Goal: Information Seeking & Learning: Learn about a topic

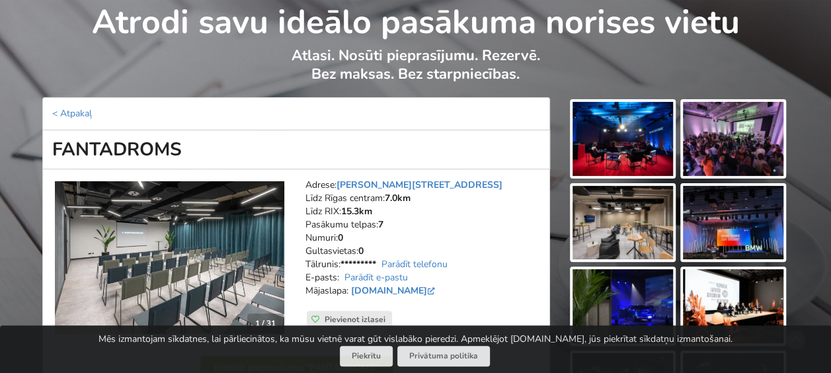
scroll to position [132, 0]
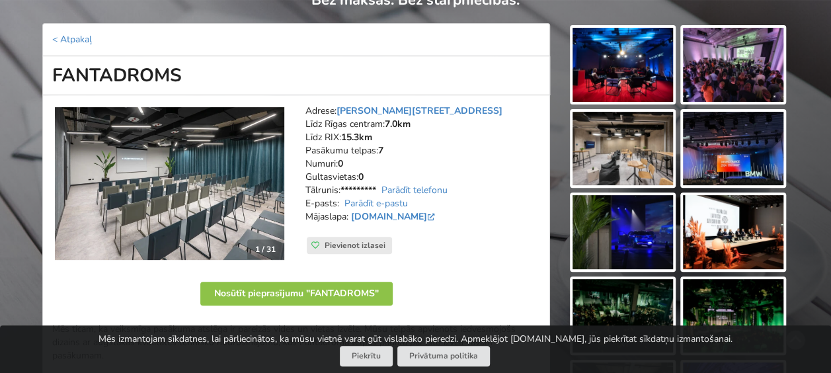
click at [204, 190] on img at bounding box center [169, 183] width 229 height 153
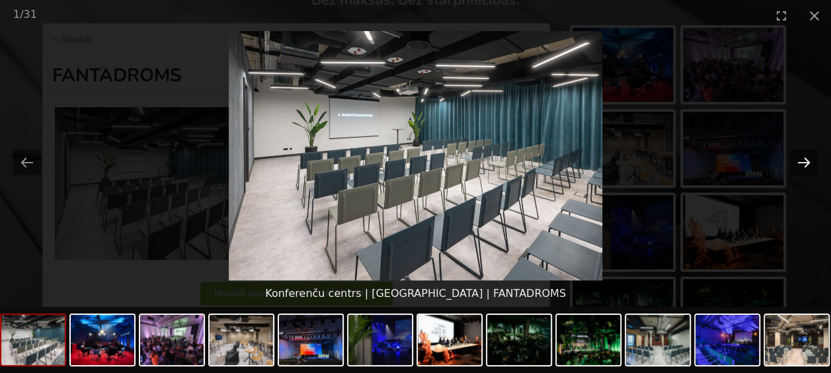
click at [799, 160] on button "Next slide" at bounding box center [804, 162] width 28 height 26
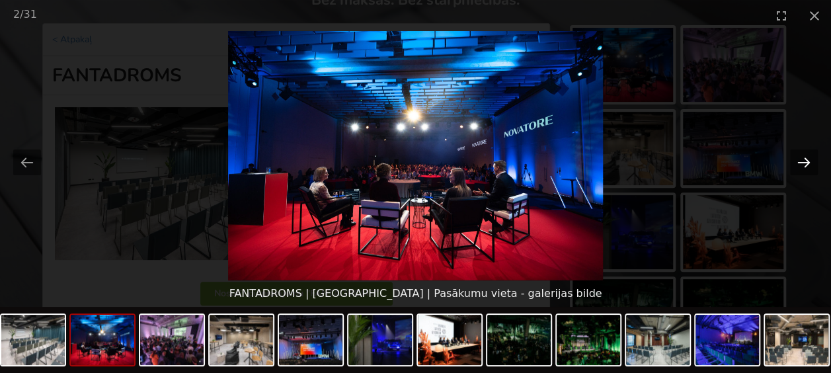
click at [799, 160] on button "Next slide" at bounding box center [804, 162] width 28 height 26
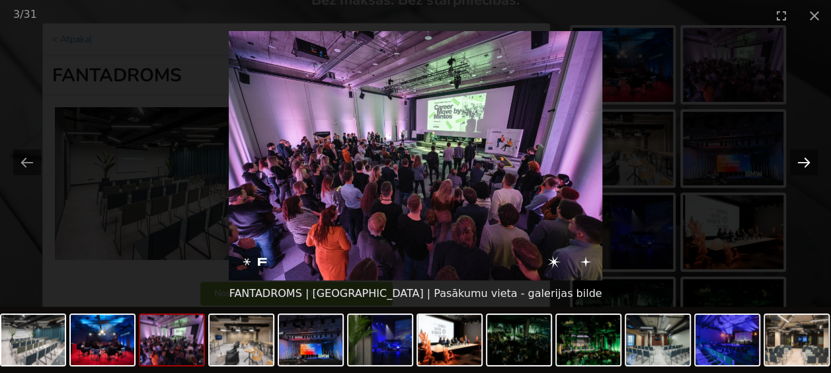
click at [799, 160] on button "Next slide" at bounding box center [804, 162] width 28 height 26
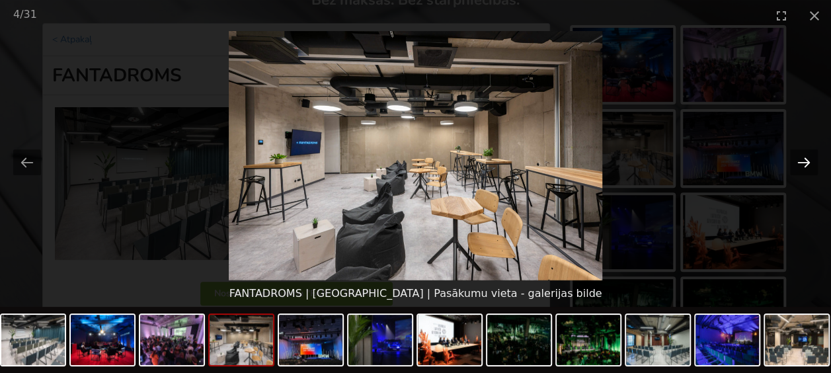
click at [799, 160] on button "Next slide" at bounding box center [804, 162] width 28 height 26
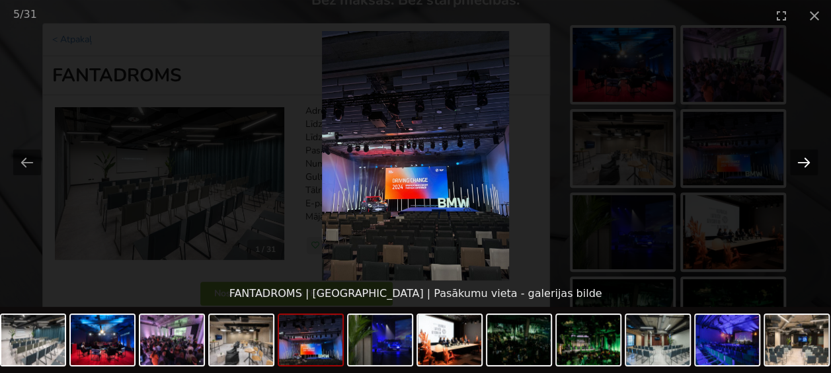
click at [799, 160] on button "Next slide" at bounding box center [804, 162] width 28 height 26
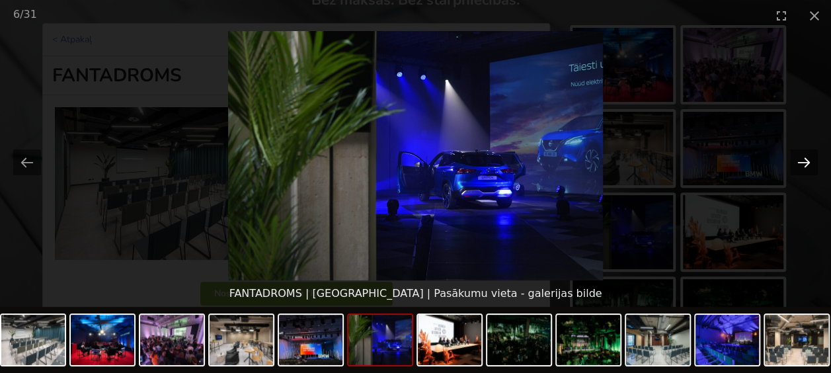
click at [799, 160] on button "Next slide" at bounding box center [804, 162] width 28 height 26
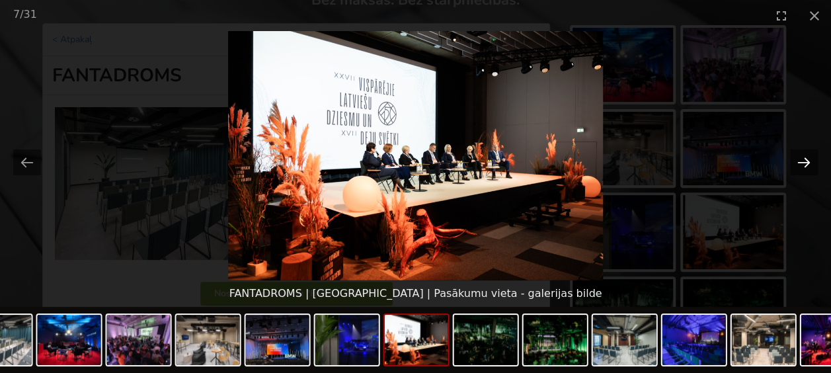
click at [799, 160] on button "Next slide" at bounding box center [804, 162] width 28 height 26
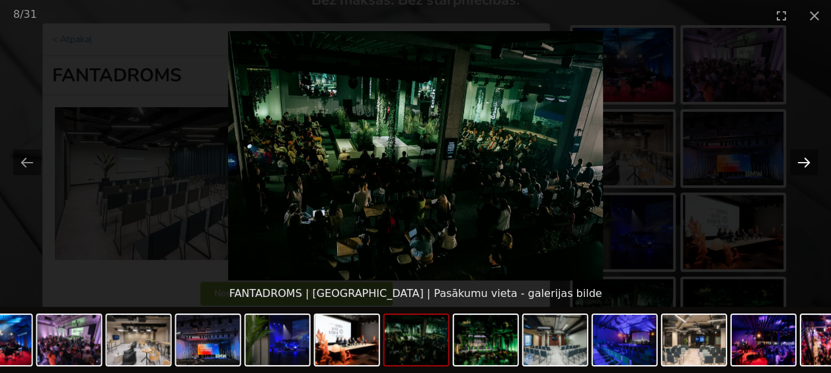
click at [799, 160] on button "Next slide" at bounding box center [804, 162] width 28 height 26
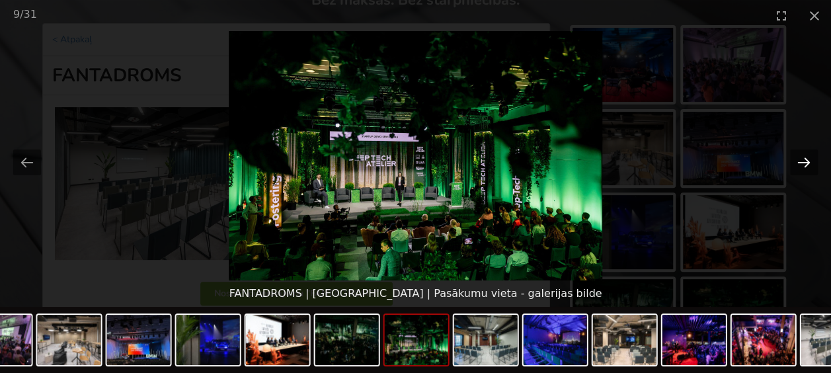
click at [799, 160] on button "Next slide" at bounding box center [804, 162] width 28 height 26
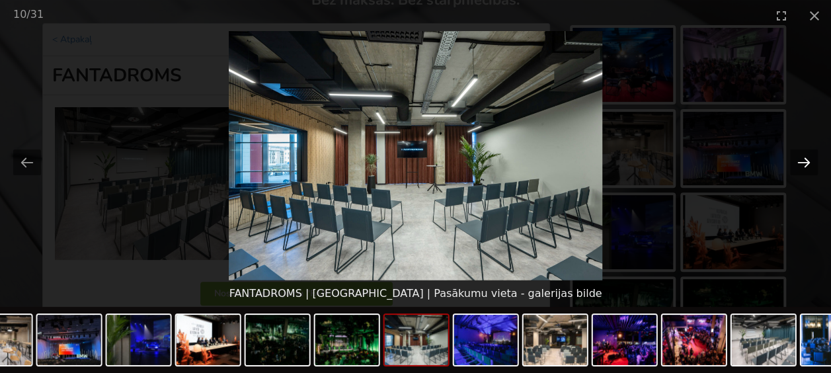
click at [799, 160] on button "Next slide" at bounding box center [804, 162] width 28 height 26
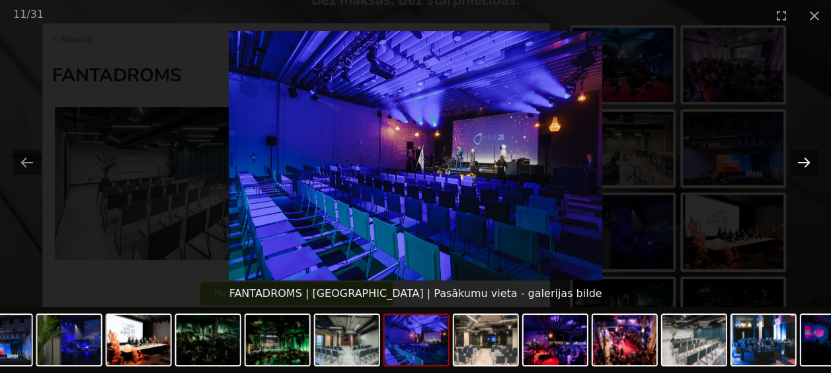
click at [799, 160] on button "Next slide" at bounding box center [804, 162] width 28 height 26
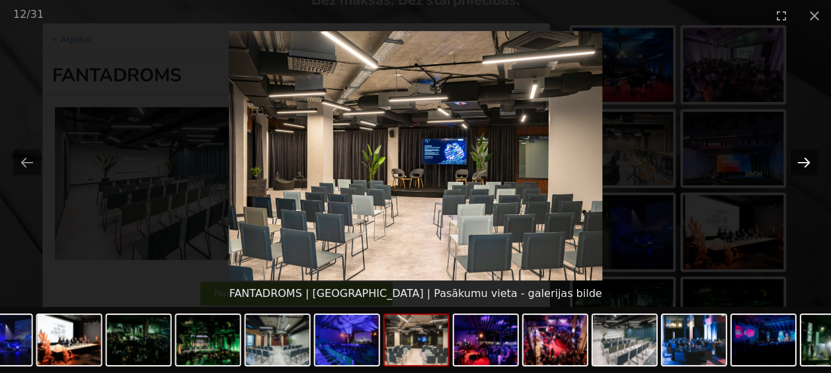
click at [799, 160] on button "Next slide" at bounding box center [804, 162] width 28 height 26
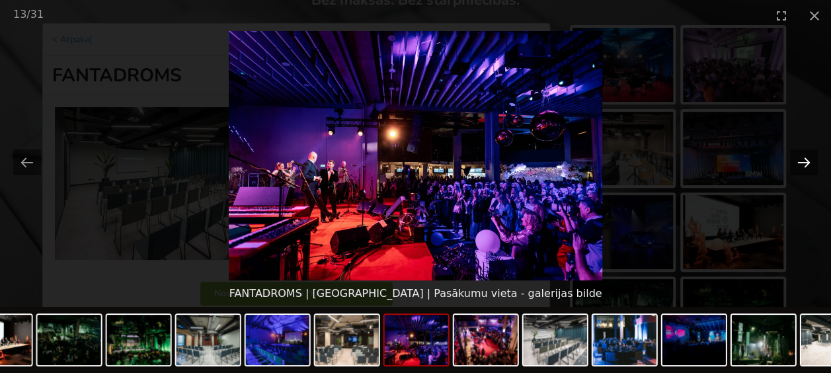
click at [799, 160] on button "Next slide" at bounding box center [804, 162] width 28 height 26
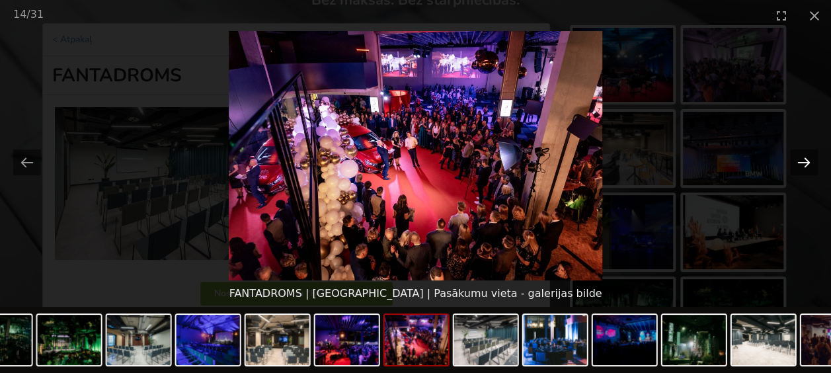
click at [799, 160] on button "Next slide" at bounding box center [804, 162] width 28 height 26
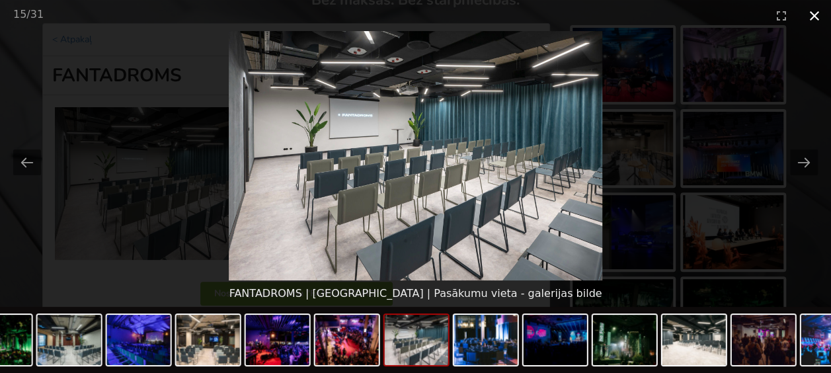
click at [815, 18] on button "Close gallery" at bounding box center [814, 15] width 33 height 31
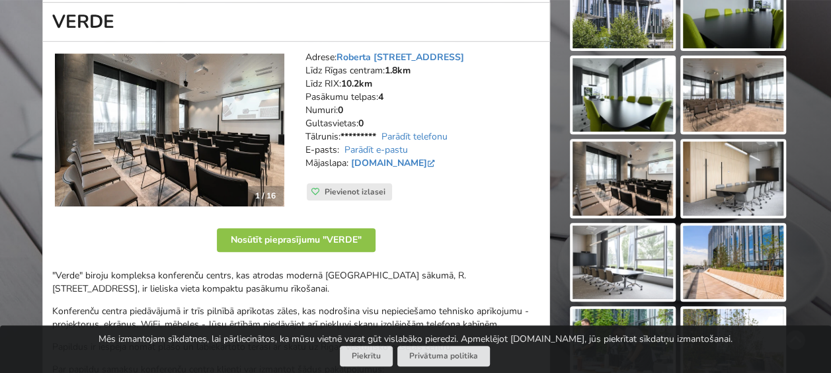
scroll to position [198, 0]
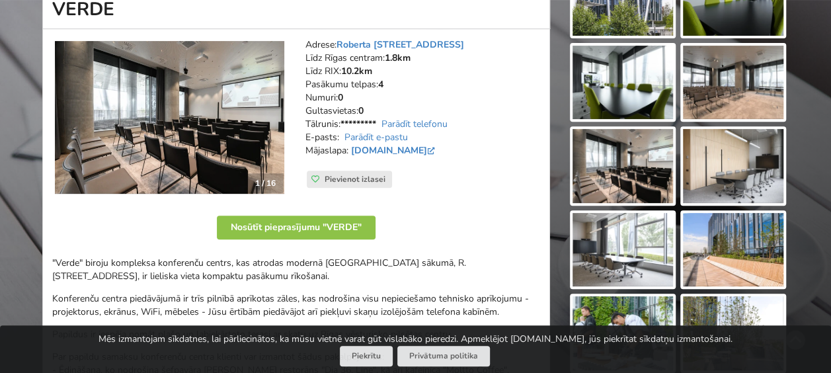
click at [210, 131] on img at bounding box center [169, 117] width 229 height 153
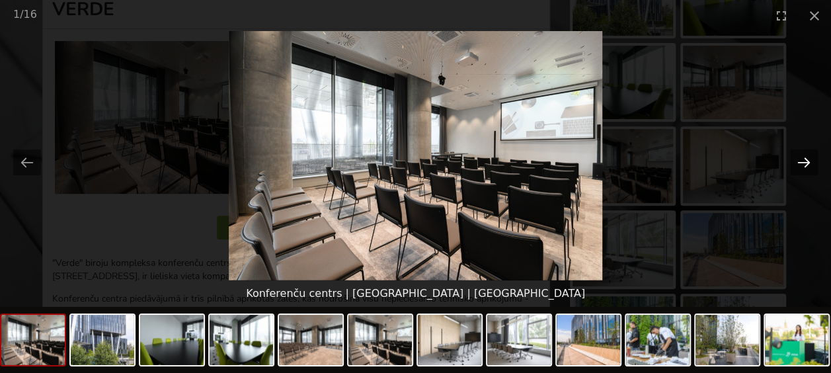
click at [806, 165] on button "Next slide" at bounding box center [804, 162] width 28 height 26
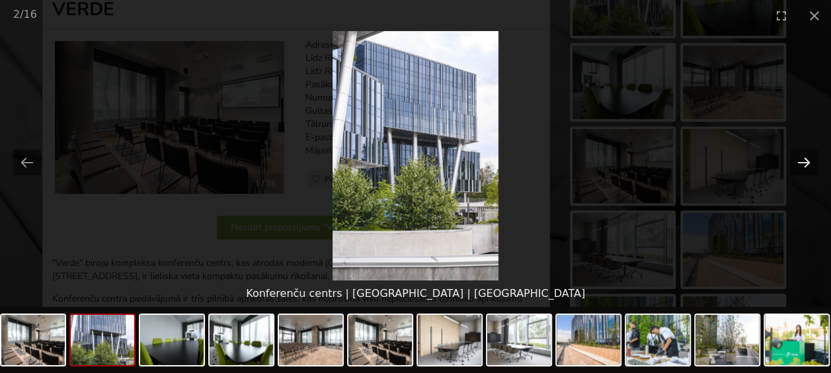
click at [806, 165] on button "Next slide" at bounding box center [804, 162] width 28 height 26
click at [805, 163] on button "Next slide" at bounding box center [804, 162] width 28 height 26
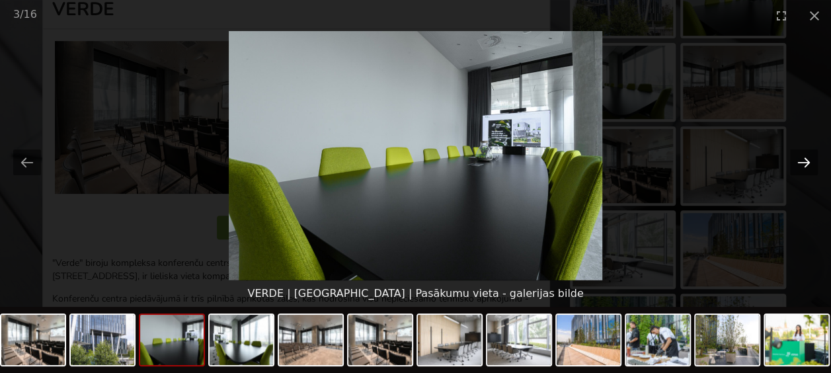
click at [803, 157] on button "Next slide" at bounding box center [804, 162] width 28 height 26
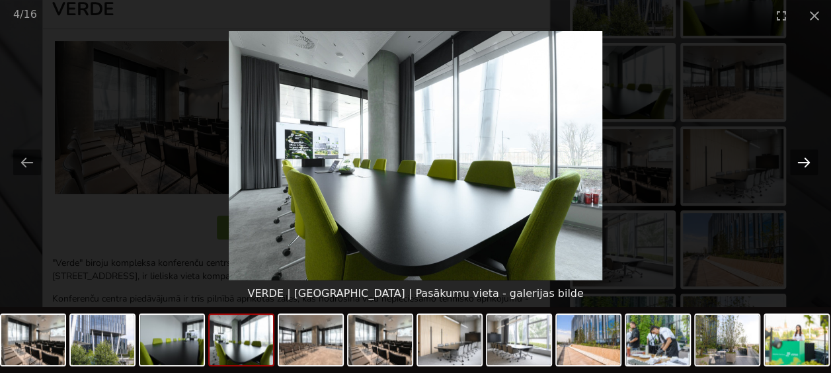
click at [803, 157] on button "Next slide" at bounding box center [804, 162] width 28 height 26
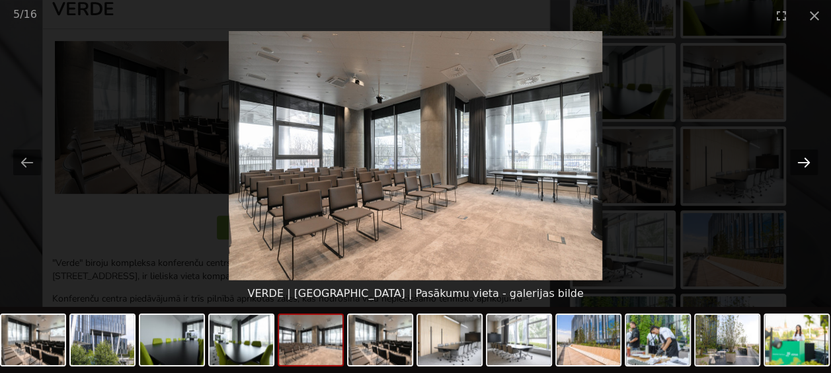
click at [803, 157] on button "Next slide" at bounding box center [804, 162] width 28 height 26
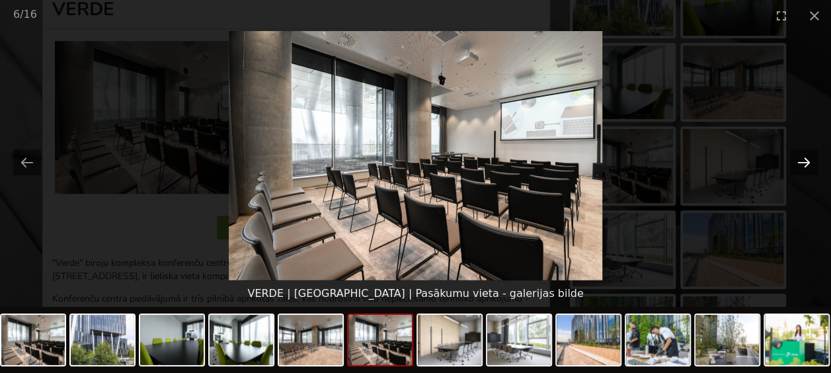
click at [803, 157] on button "Next slide" at bounding box center [804, 162] width 28 height 26
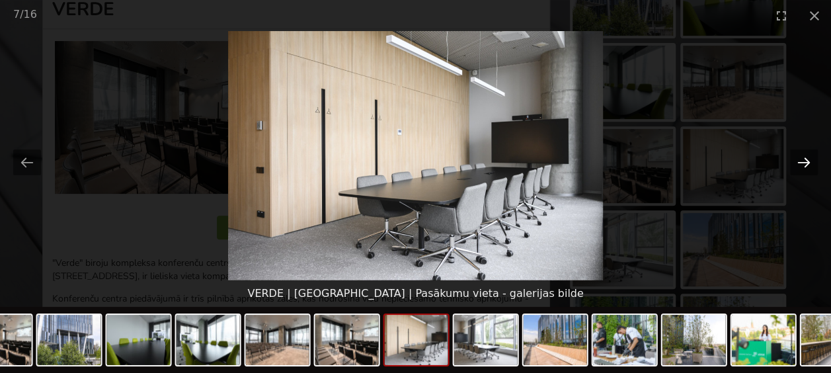
click at [803, 157] on button "Next slide" at bounding box center [804, 162] width 28 height 26
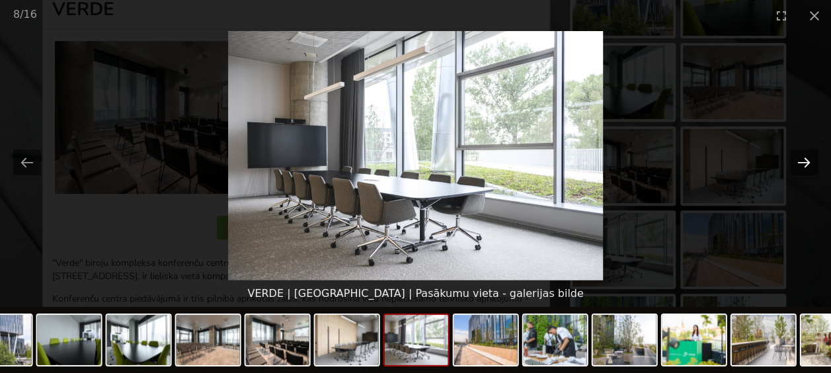
click at [803, 157] on button "Next slide" at bounding box center [804, 162] width 28 height 26
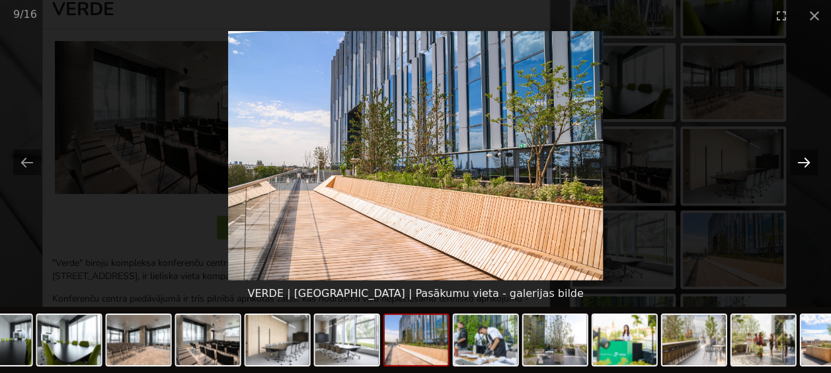
click at [803, 158] on button "Next slide" at bounding box center [804, 162] width 28 height 26
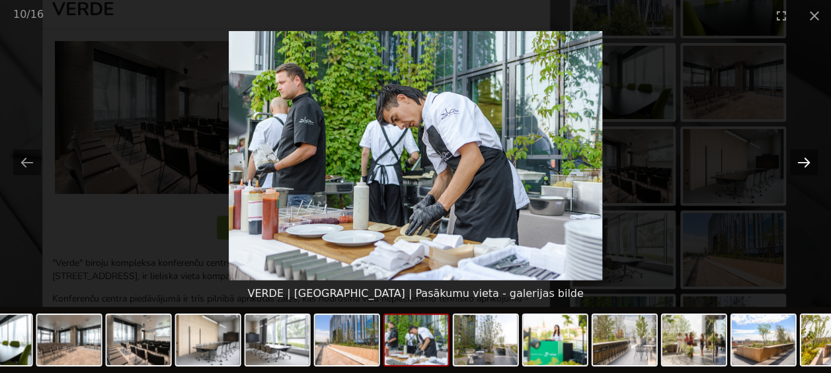
click at [803, 158] on button "Next slide" at bounding box center [804, 162] width 28 height 26
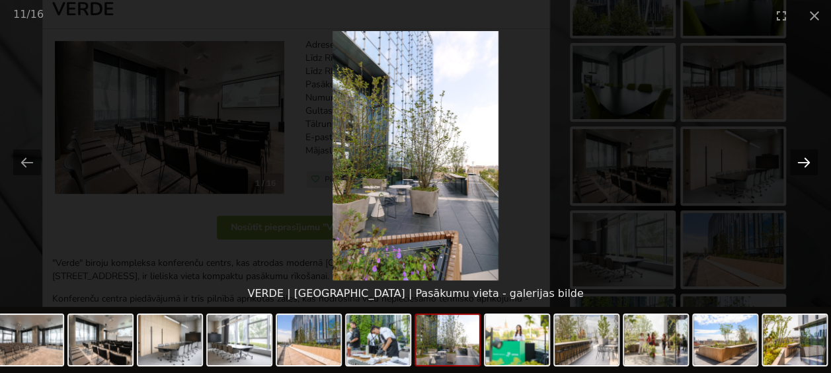
click at [803, 158] on button "Next slide" at bounding box center [804, 162] width 28 height 26
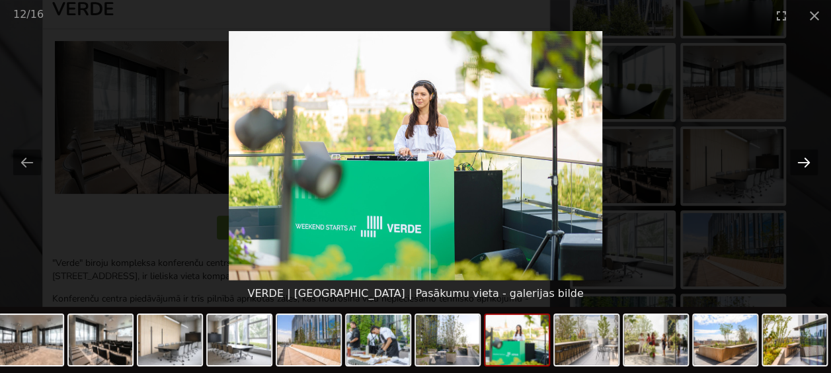
click at [803, 159] on button "Next slide" at bounding box center [804, 162] width 28 height 26
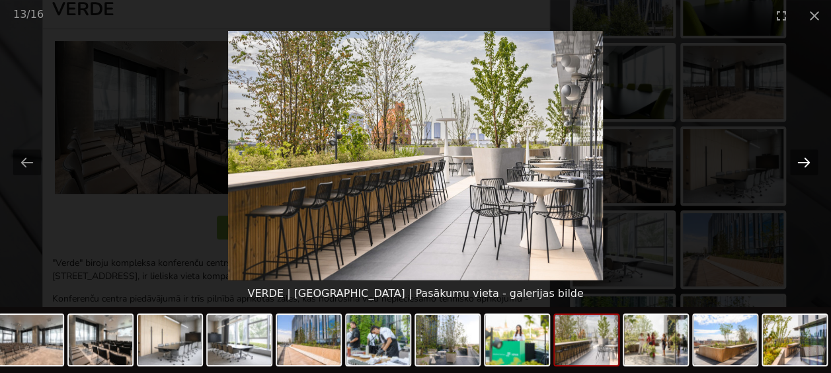
click at [803, 159] on button "Next slide" at bounding box center [804, 162] width 28 height 26
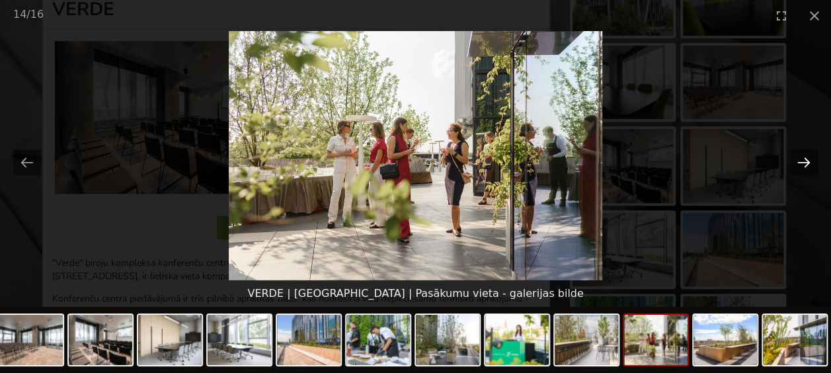
click at [803, 159] on button "Next slide" at bounding box center [804, 162] width 28 height 26
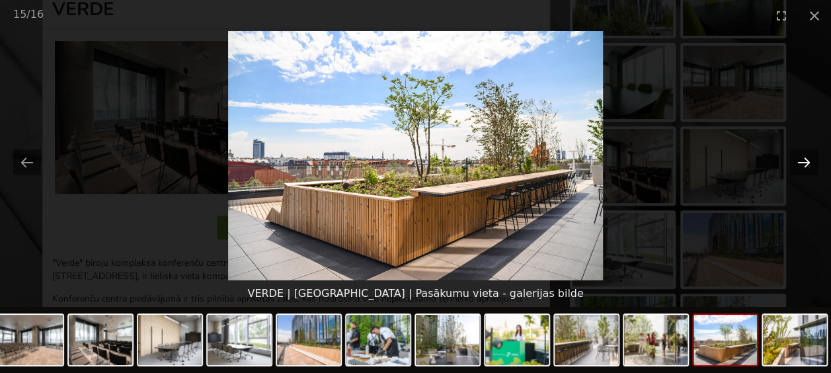
click at [803, 159] on button "Next slide" at bounding box center [804, 162] width 28 height 26
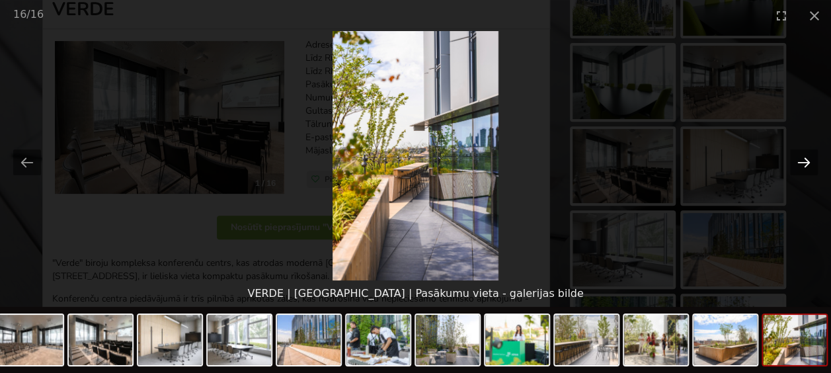
click at [803, 159] on button "Next slide" at bounding box center [804, 162] width 28 height 26
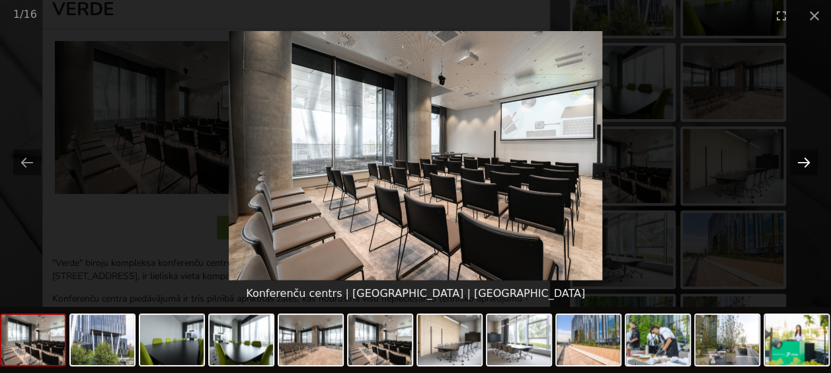
click at [803, 159] on button "Next slide" at bounding box center [804, 162] width 28 height 26
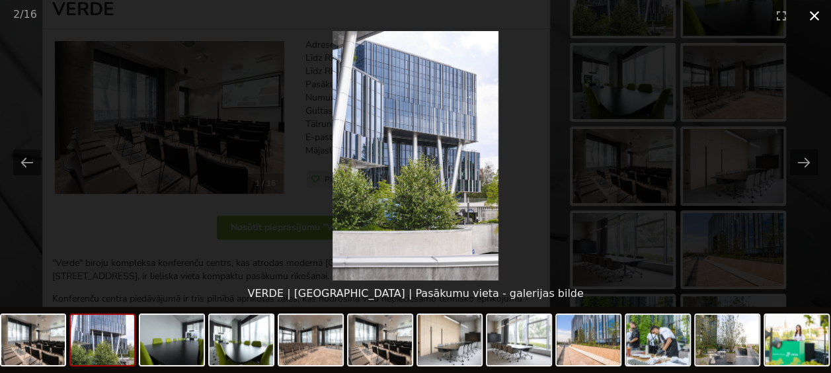
click at [815, 20] on button "Close gallery" at bounding box center [814, 15] width 33 height 31
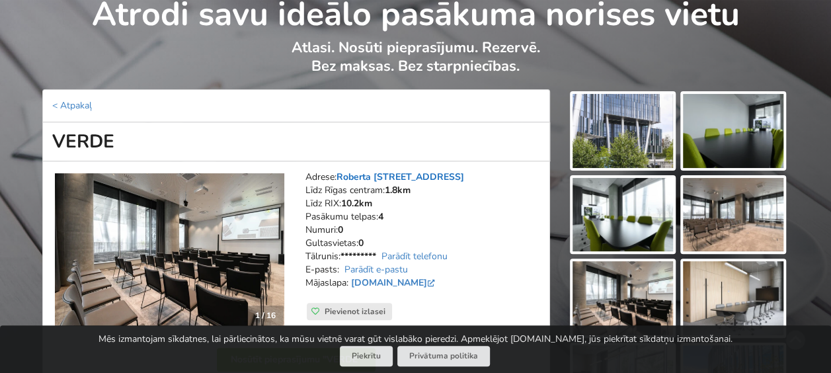
click at [440, 174] on link "Roberta Hirša iela 1, Rīga" at bounding box center [401, 177] width 128 height 13
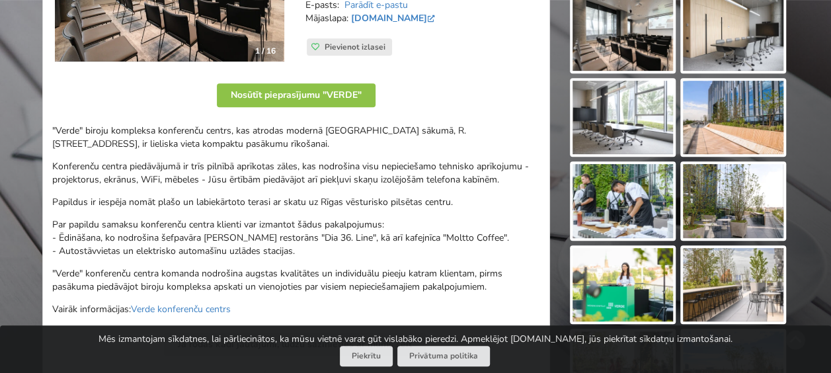
scroll to position [368, 0]
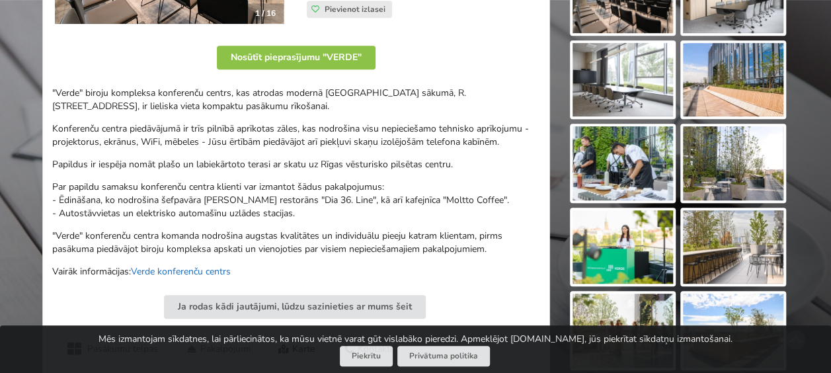
click at [167, 268] on link "Verde konferenču centrs" at bounding box center [181, 271] width 100 height 13
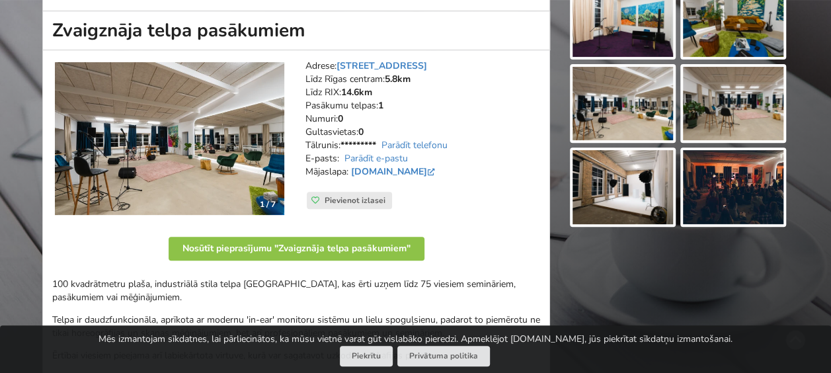
scroll to position [198, 0]
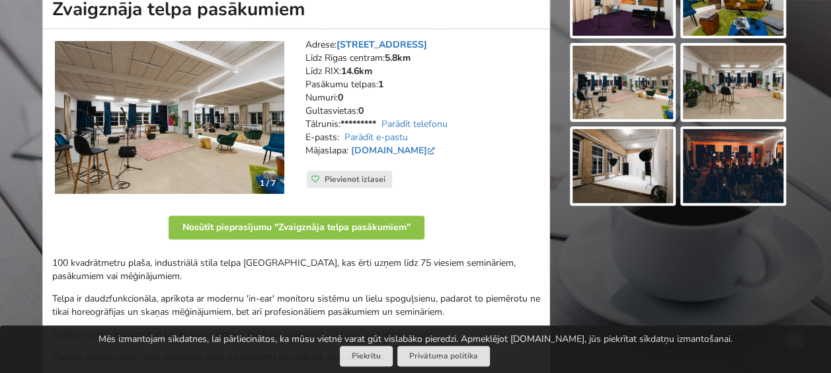
click at [422, 45] on link "Tēraudlietuves iela 22, Rīga" at bounding box center [382, 44] width 91 height 13
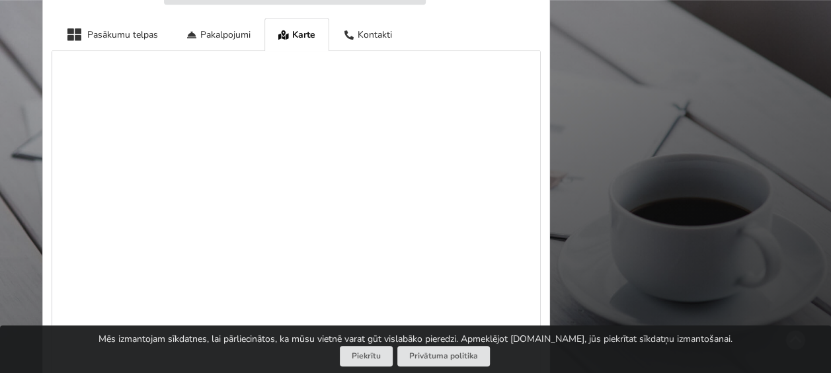
scroll to position [614, 0]
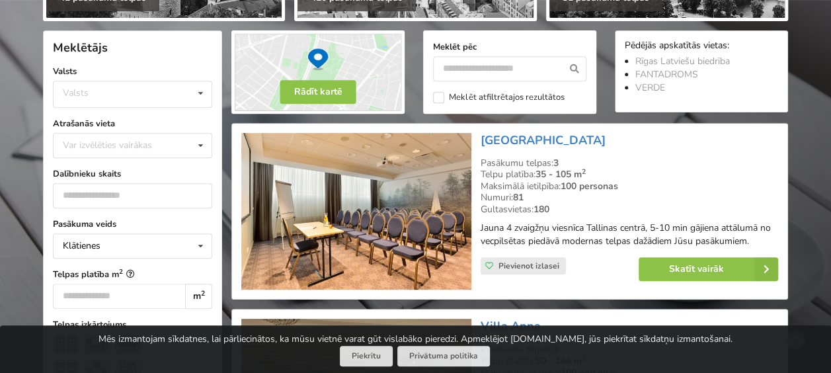
scroll to position [253, 0]
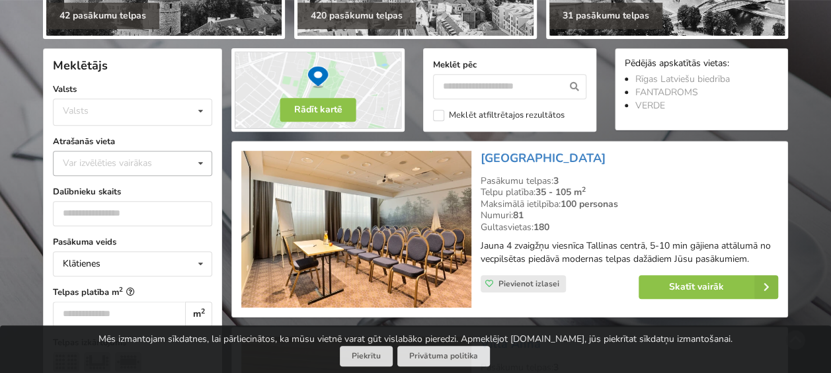
click at [132, 157] on div "Var izvēlēties vairākas" at bounding box center [121, 162] width 122 height 15
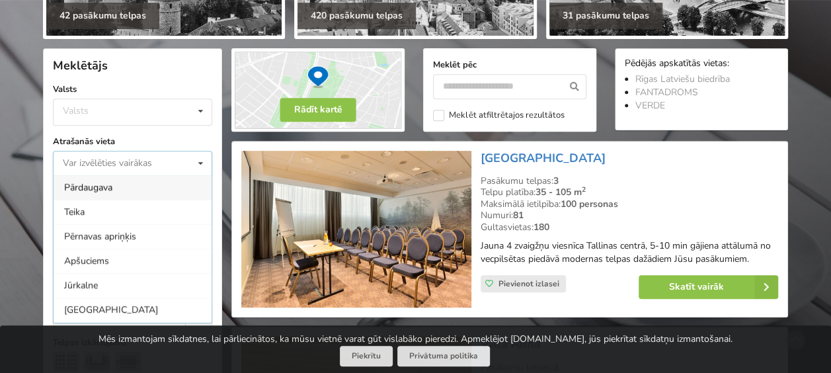
scroll to position [0, 0]
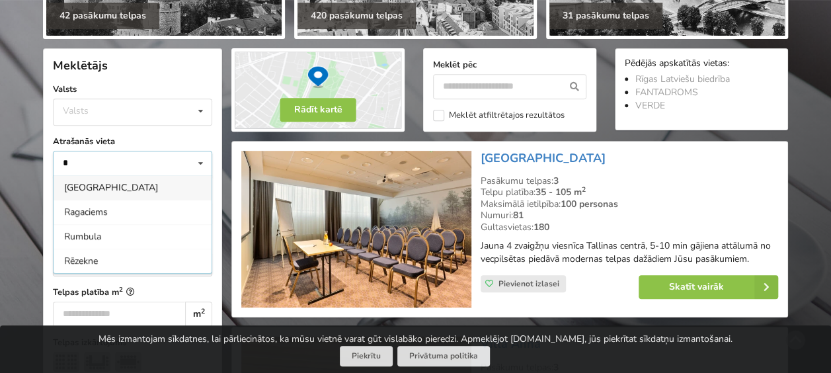
type input "*"
click at [97, 188] on div "Rīga" at bounding box center [133, 187] width 158 height 24
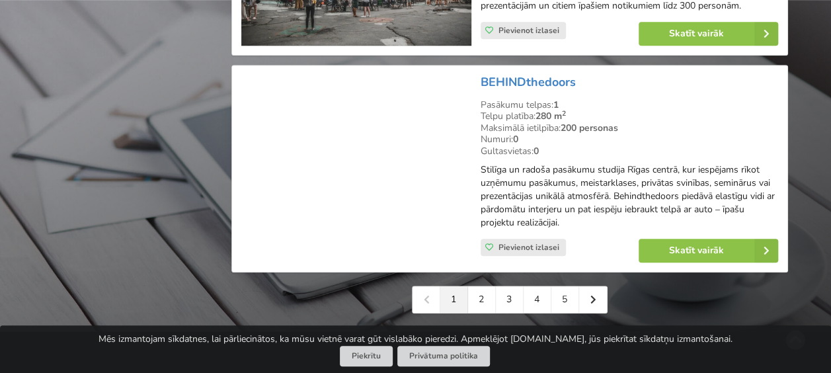
scroll to position [3074, 0]
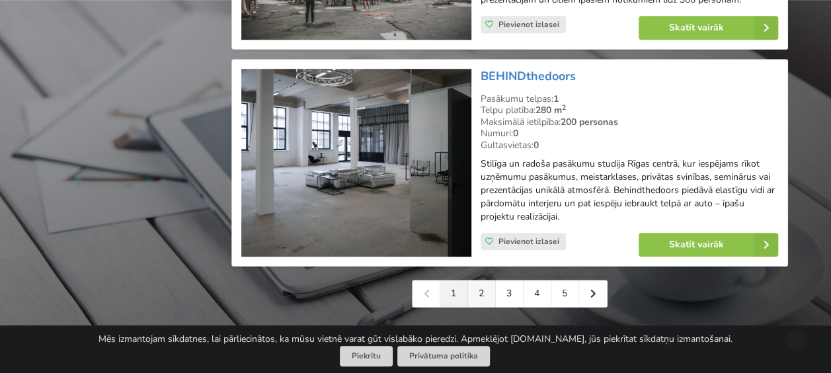
click at [481, 285] on link "2" at bounding box center [482, 293] width 28 height 26
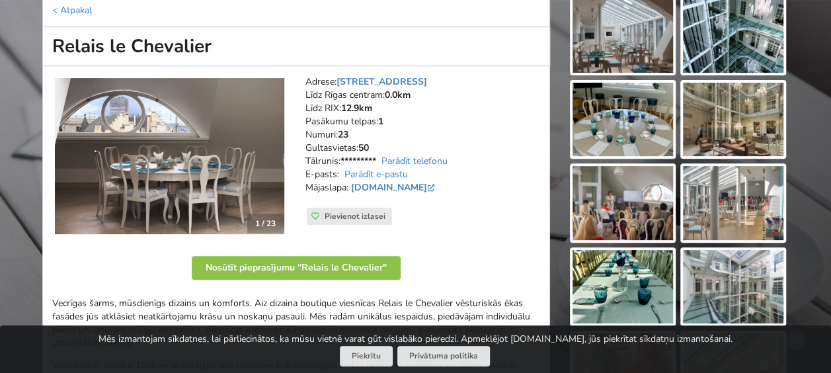
scroll to position [132, 0]
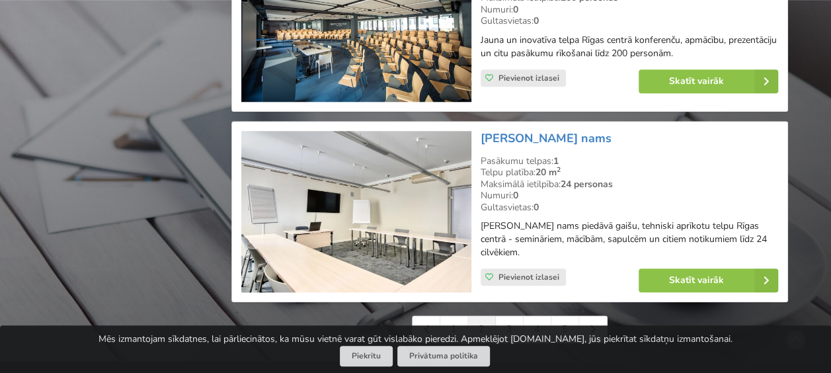
scroll to position [3042, 0]
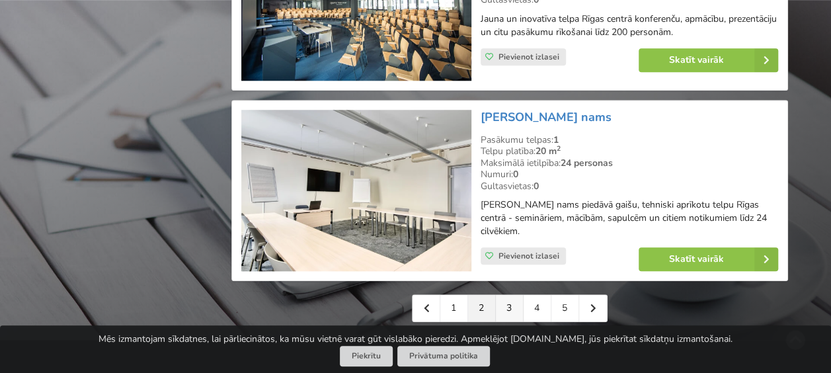
click at [505, 295] on link "3" at bounding box center [510, 308] width 28 height 26
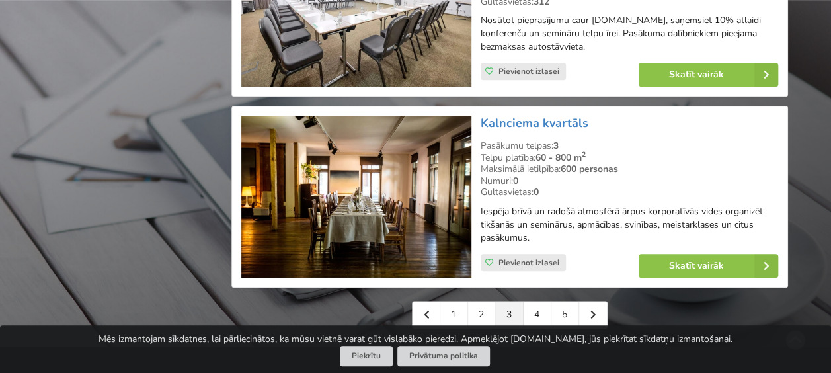
scroll to position [3042, 0]
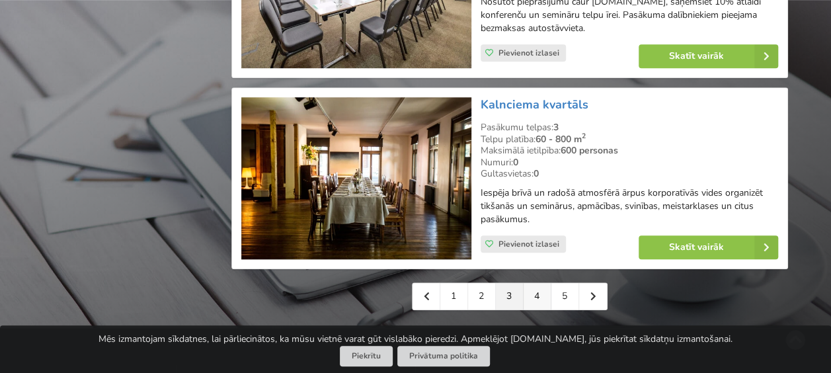
click at [540, 283] on link "4" at bounding box center [538, 296] width 28 height 26
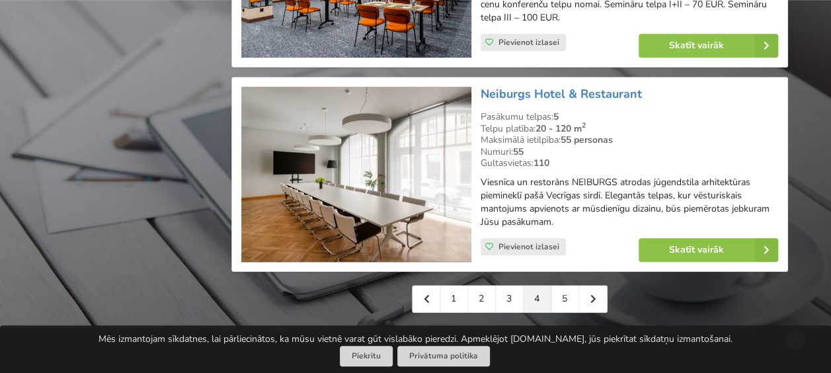
scroll to position [3108, 0]
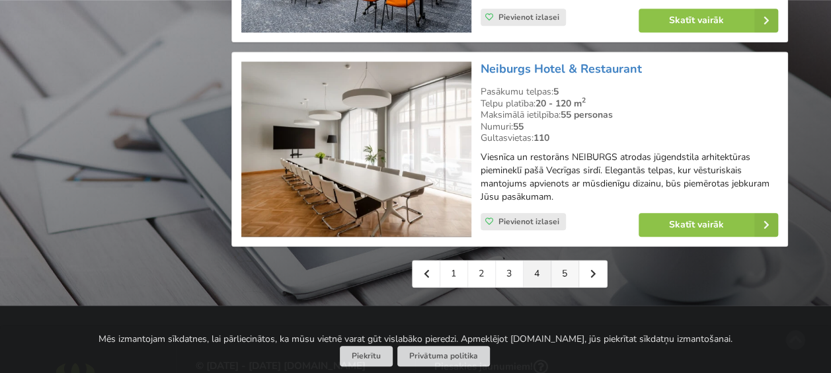
click at [568, 271] on link "5" at bounding box center [565, 274] width 28 height 26
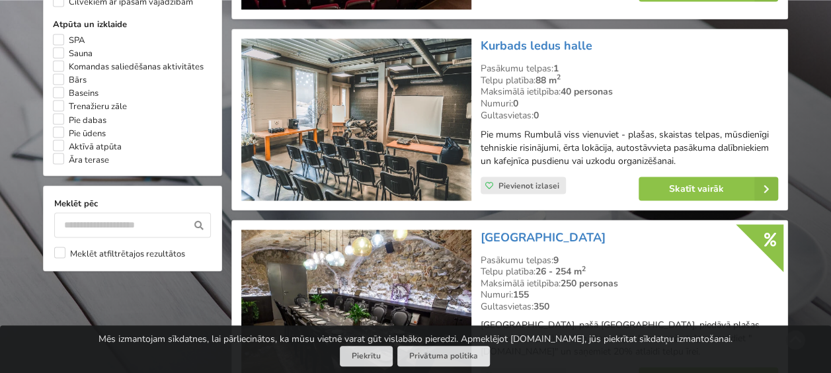
scroll to position [1256, 0]
